Goal: Information Seeking & Learning: Understand process/instructions

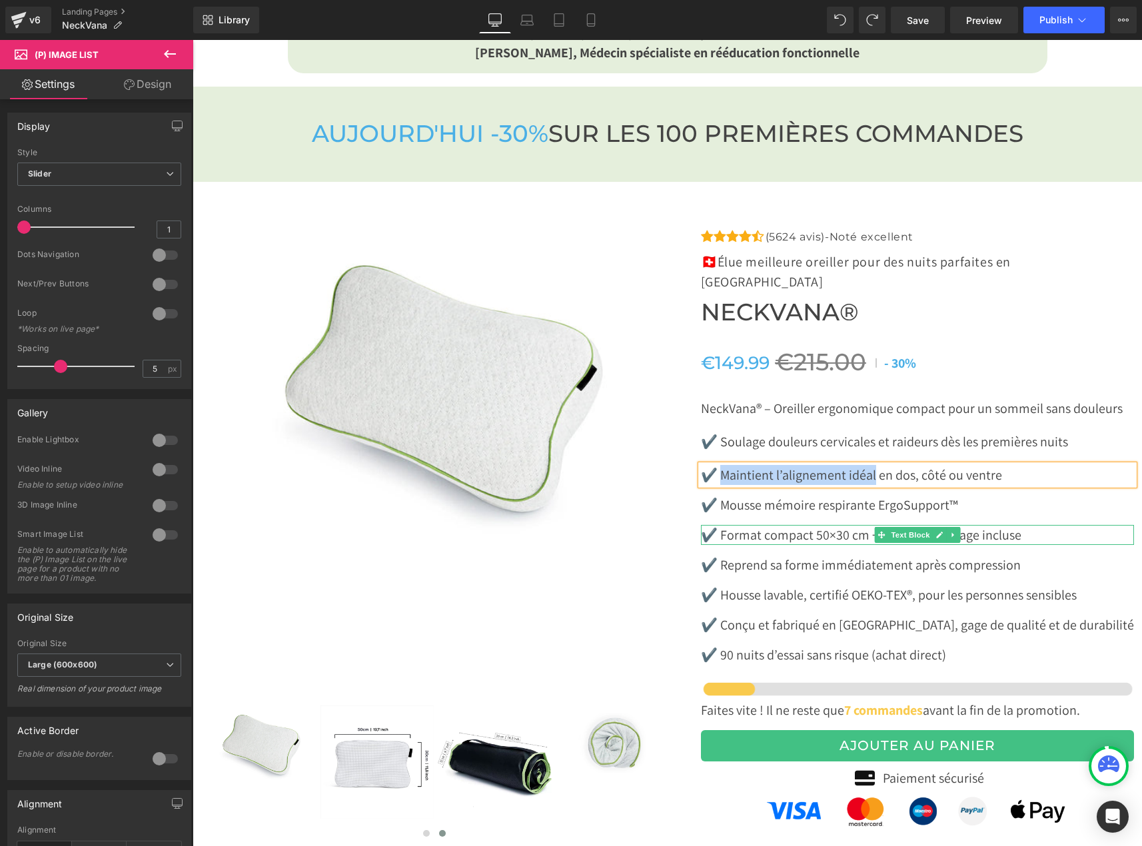
scroll to position [4132, 0]
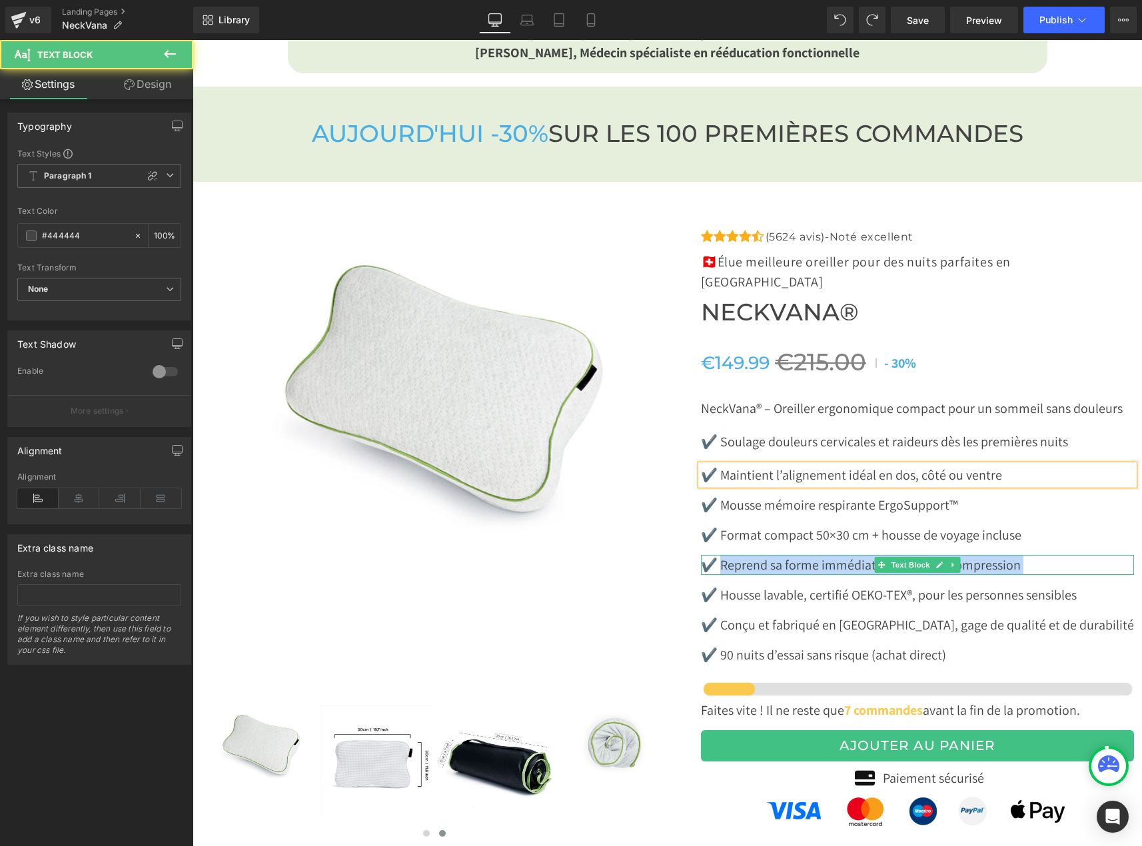
drag, startPoint x: 720, startPoint y: 523, endPoint x: 936, endPoint y: 517, distance: 216.0
click at [936, 555] on div "✔️ Reprend sa forme immédiatement après compression Text Block" at bounding box center [917, 565] width 433 height 20
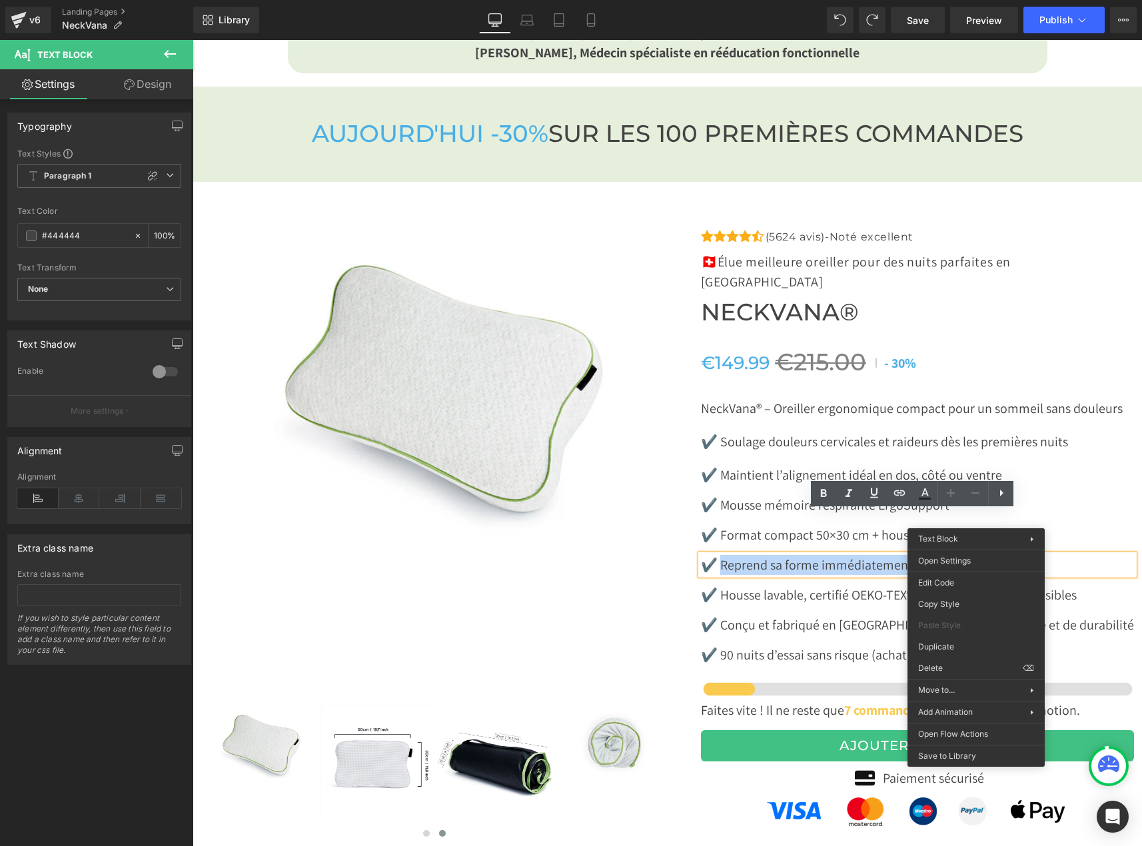
click at [785, 555] on p "✔️ Reprend sa forme immédiatement après compression" at bounding box center [917, 565] width 433 height 20
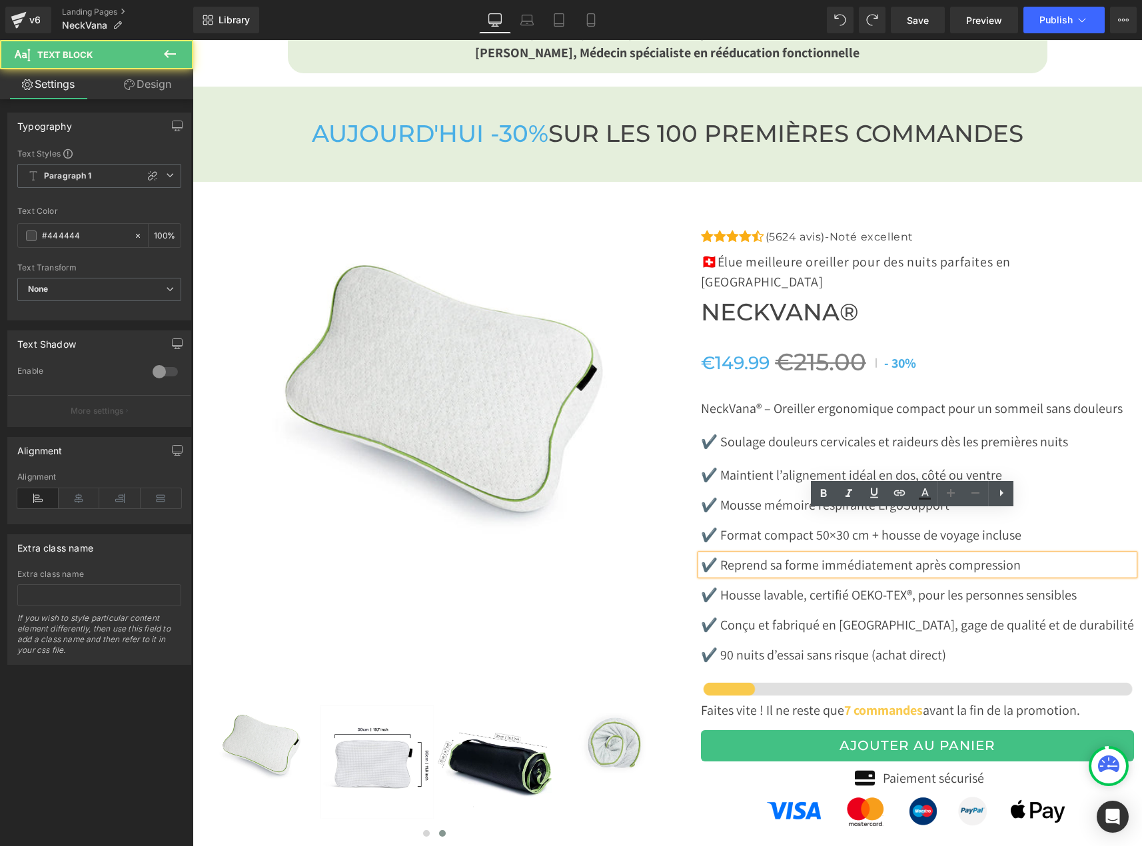
click at [785, 555] on p "✔️ Reprend sa forme immédiatement après compression" at bounding box center [917, 565] width 433 height 20
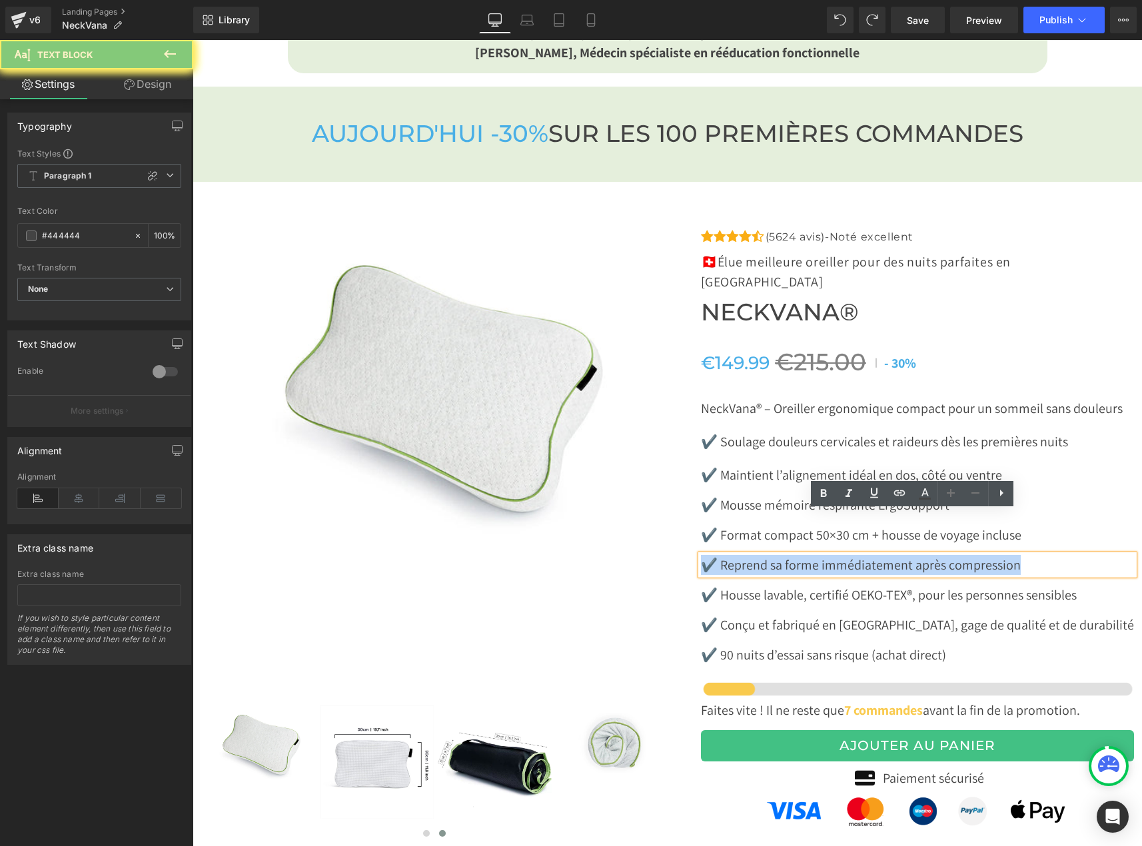
click at [785, 555] on p "✔️ Reprend sa forme immédiatement après compression" at bounding box center [917, 565] width 433 height 20
click at [941, 555] on p "✔️ Reprend sa forme immédiatement après compression" at bounding box center [917, 565] width 433 height 20
drag, startPoint x: 1025, startPoint y: 522, endPoint x: 716, endPoint y: 520, distance: 308.6
click at [716, 555] on p "✔️ Reprend sa forme immédiatement après compression" at bounding box center [917, 565] width 433 height 20
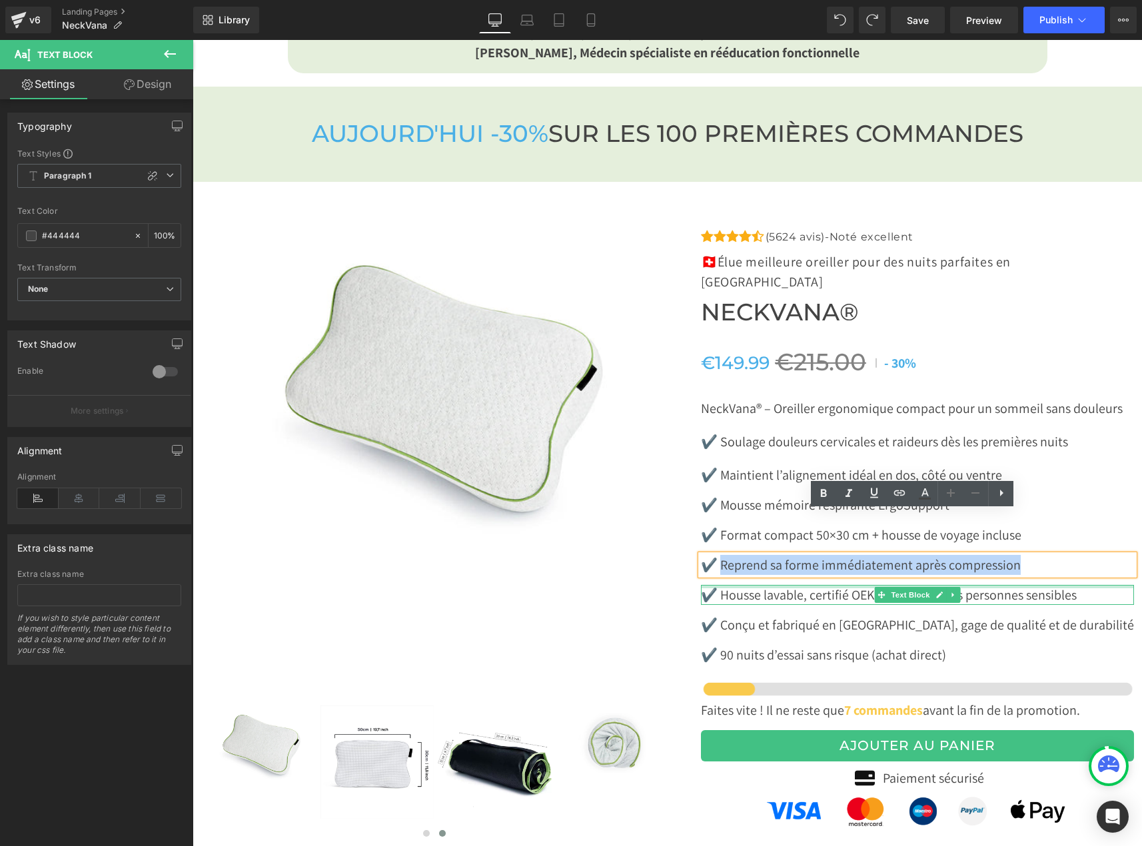
copy p "Reprend sa forme immédiatement après compression"
